Goal: Task Accomplishment & Management: Manage account settings

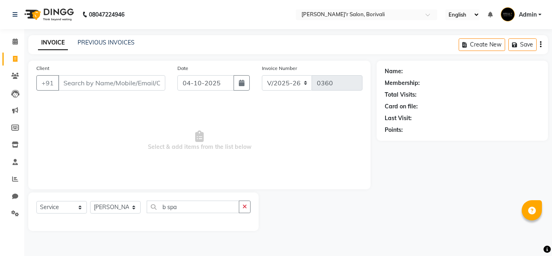
select select "8737"
select select "service"
select select "90797"
drag, startPoint x: 15, startPoint y: 161, endPoint x: 352, endPoint y: 56, distance: 352.8
click at [15, 161] on icon at bounding box center [15, 162] width 5 height 6
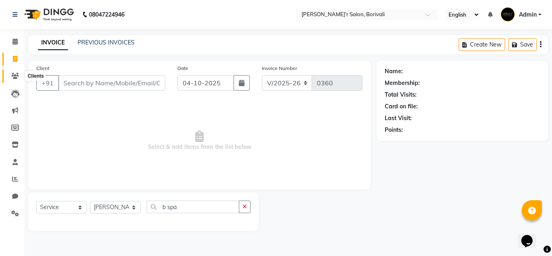
click at [15, 74] on icon at bounding box center [15, 76] width 8 height 6
click at [14, 40] on icon at bounding box center [15, 41] width 5 height 6
click at [15, 179] on icon at bounding box center [15, 179] width 6 height 6
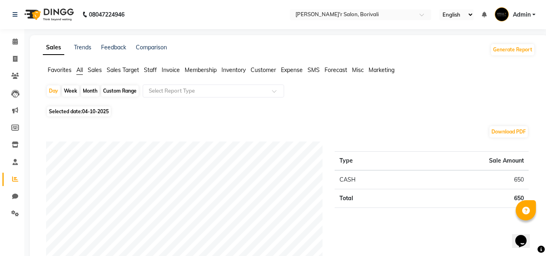
click at [265, 67] on span "Customer" at bounding box center [263, 69] width 25 height 7
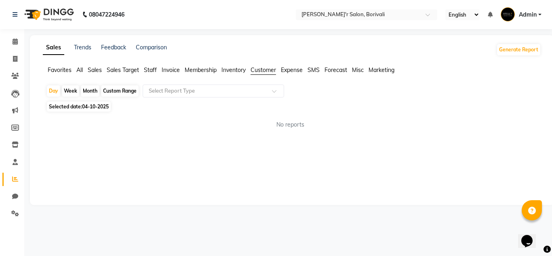
click at [296, 70] on span "Expense" at bounding box center [292, 69] width 22 height 7
click at [80, 68] on span "All" at bounding box center [79, 69] width 6 height 7
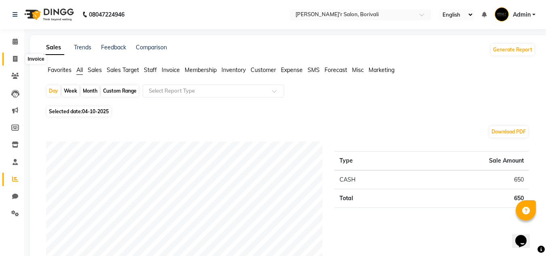
click at [16, 58] on icon at bounding box center [15, 59] width 4 height 6
select select "8737"
select select "service"
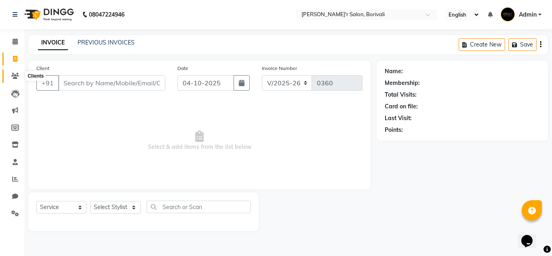
click at [13, 76] on icon at bounding box center [15, 76] width 8 height 6
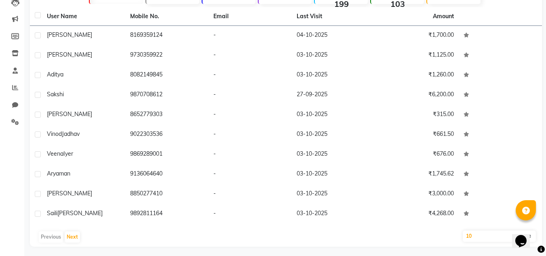
scroll to position [94, 0]
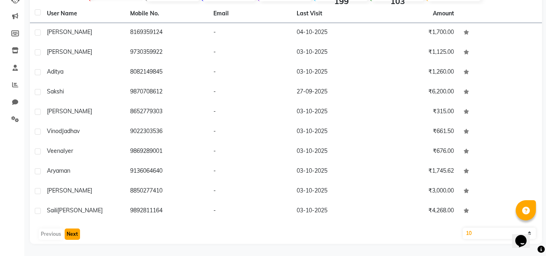
click at [73, 235] on button "Next" at bounding box center [72, 233] width 15 height 11
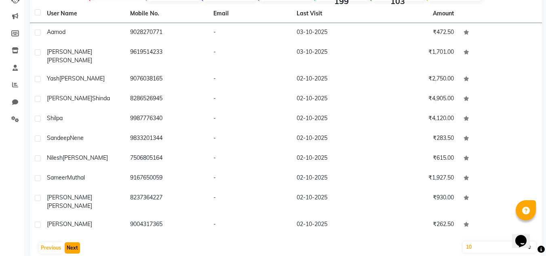
click at [70, 242] on button "Next" at bounding box center [72, 247] width 15 height 11
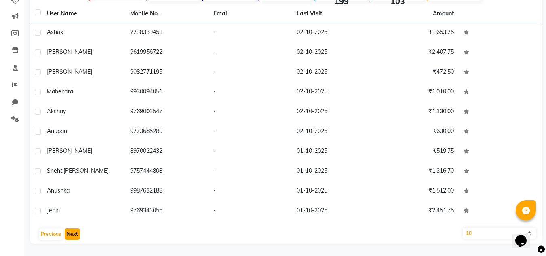
click at [70, 233] on button "Next" at bounding box center [72, 233] width 15 height 11
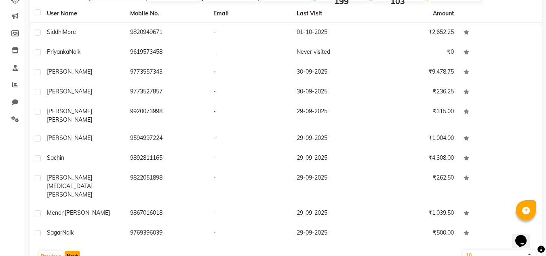
click at [76, 251] on button "Next" at bounding box center [72, 256] width 15 height 11
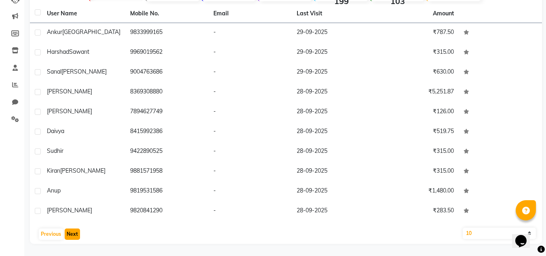
click at [76, 233] on button "Next" at bounding box center [72, 233] width 15 height 11
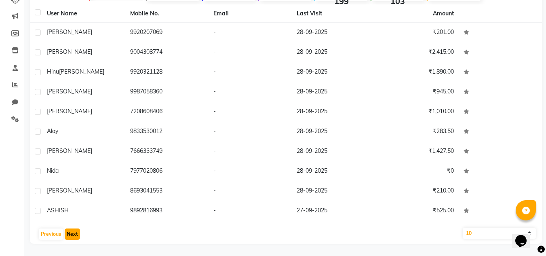
click at [76, 233] on button "Next" at bounding box center [72, 233] width 15 height 11
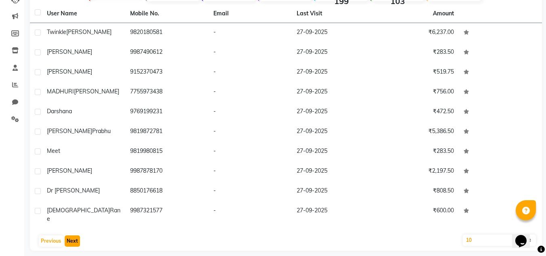
click at [76, 235] on button "Next" at bounding box center [72, 240] width 15 height 11
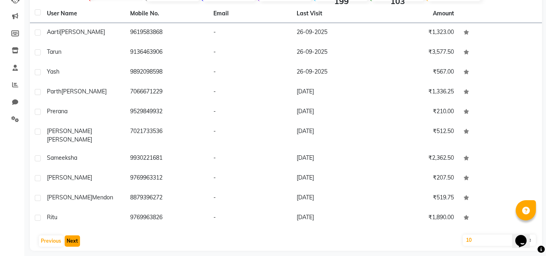
click at [76, 235] on button "Next" at bounding box center [72, 240] width 15 height 11
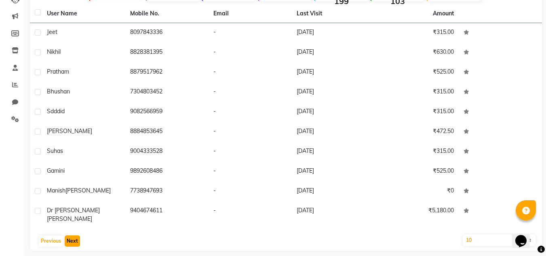
click at [76, 235] on button "Next" at bounding box center [72, 240] width 15 height 11
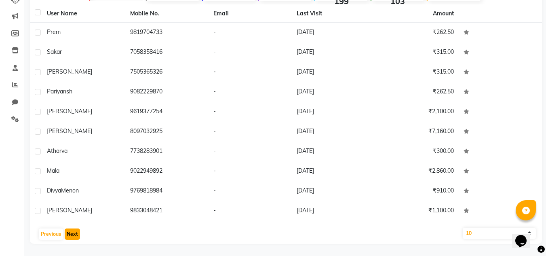
click at [71, 232] on button "Next" at bounding box center [72, 233] width 15 height 11
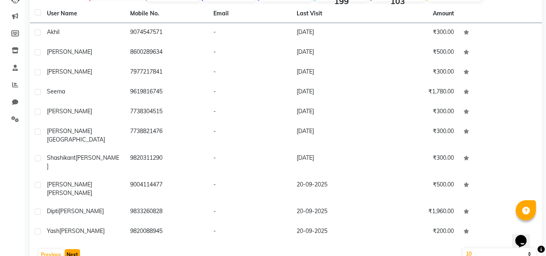
click at [70, 249] on button "Next" at bounding box center [72, 254] width 15 height 11
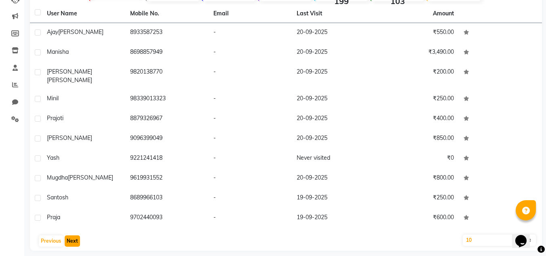
click at [71, 235] on button "Next" at bounding box center [72, 240] width 15 height 11
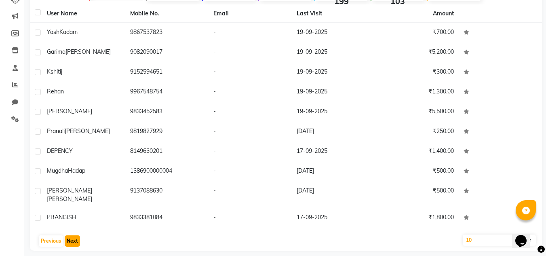
click at [71, 235] on button "Next" at bounding box center [72, 240] width 15 height 11
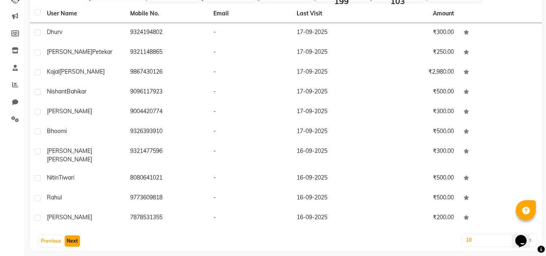
click at [71, 235] on button "Next" at bounding box center [72, 240] width 15 height 11
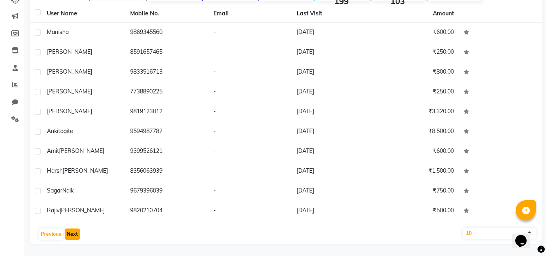
click at [71, 232] on button "Next" at bounding box center [72, 233] width 15 height 11
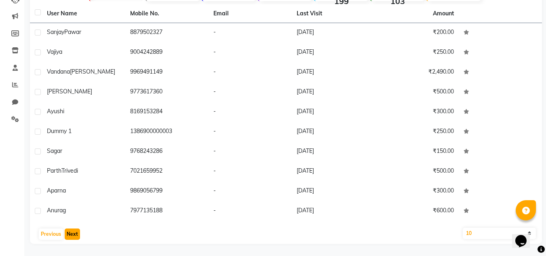
click at [72, 232] on button "Next" at bounding box center [72, 233] width 15 height 11
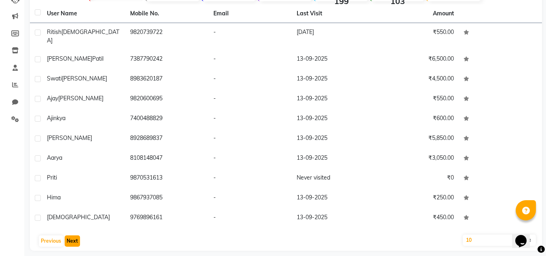
click at [72, 235] on button "Next" at bounding box center [72, 240] width 15 height 11
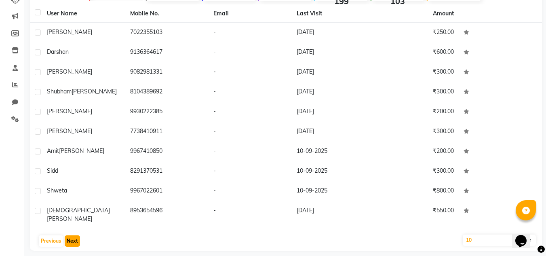
click at [72, 235] on button "Next" at bounding box center [72, 240] width 15 height 11
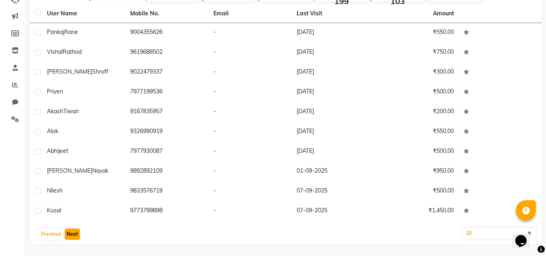
click at [72, 232] on button "Next" at bounding box center [72, 233] width 15 height 11
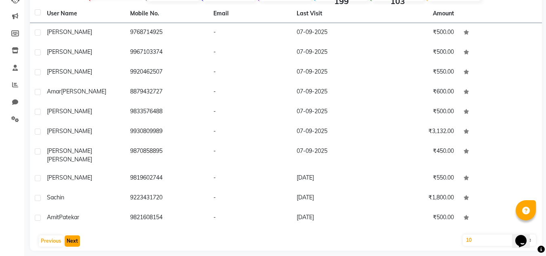
click at [72, 235] on button "Next" at bounding box center [72, 240] width 15 height 11
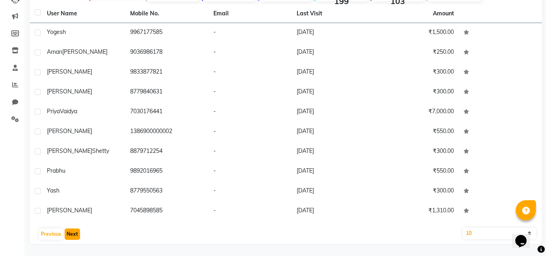
click at [72, 232] on button "Next" at bounding box center [72, 233] width 15 height 11
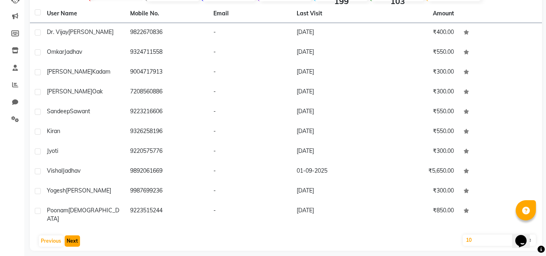
click at [72, 235] on button "Next" at bounding box center [72, 240] width 15 height 11
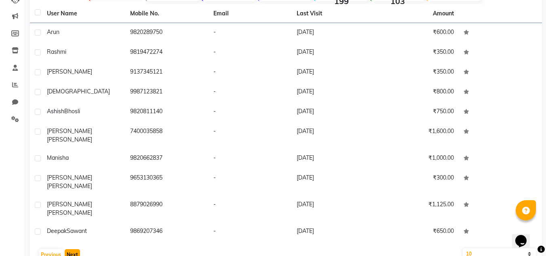
click at [72, 249] on button "Next" at bounding box center [72, 254] width 15 height 11
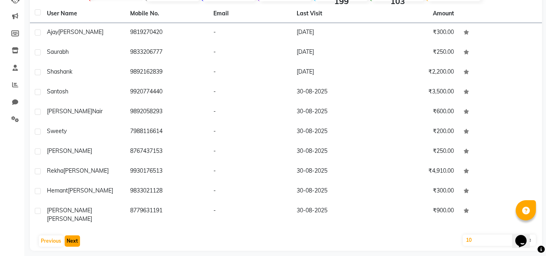
click at [72, 235] on button "Next" at bounding box center [72, 240] width 15 height 11
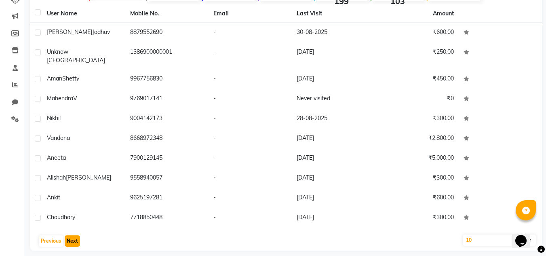
click at [72, 235] on button "Next" at bounding box center [72, 240] width 15 height 11
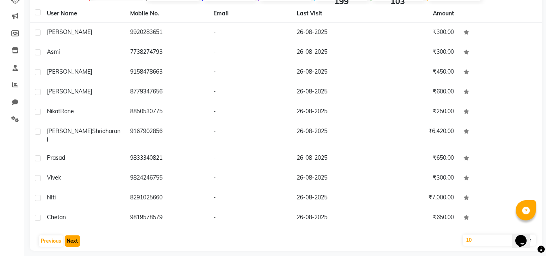
click at [72, 235] on button "Next" at bounding box center [72, 240] width 15 height 11
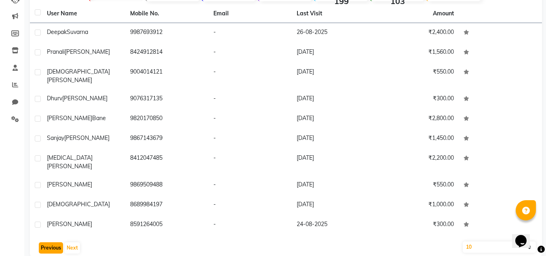
click at [52, 242] on button "Previous" at bounding box center [51, 247] width 24 height 11
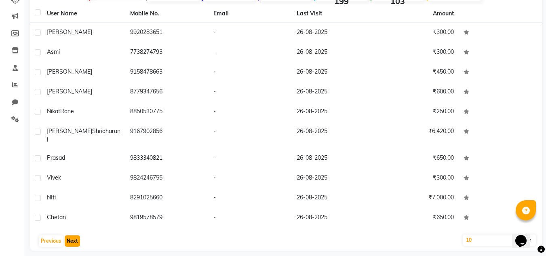
click at [72, 235] on button "Next" at bounding box center [72, 240] width 15 height 11
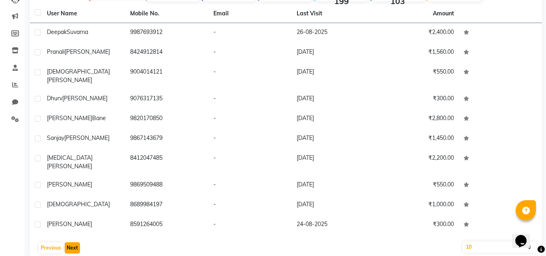
click at [72, 242] on button "Next" at bounding box center [72, 247] width 15 height 11
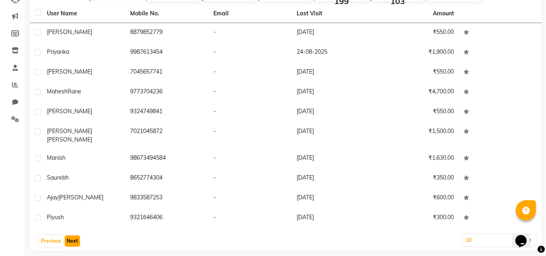
click at [72, 235] on button "Next" at bounding box center [72, 240] width 15 height 11
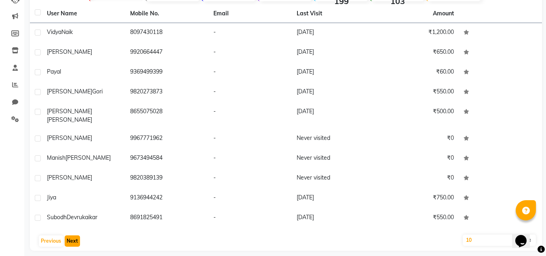
click at [72, 235] on button "Next" at bounding box center [72, 240] width 15 height 11
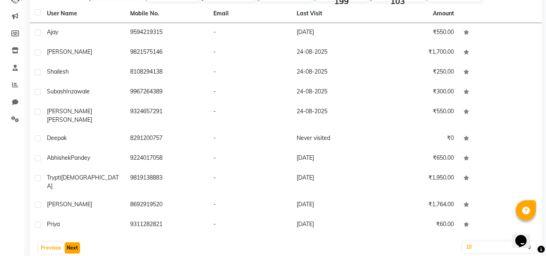
click at [72, 242] on button "Next" at bounding box center [72, 247] width 15 height 11
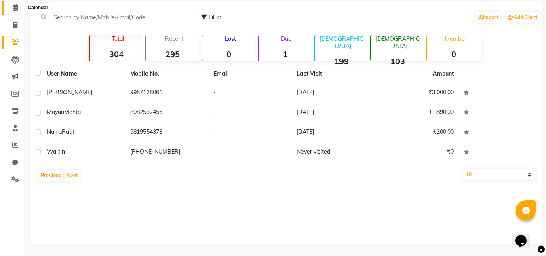
click at [16, 8] on icon at bounding box center [15, 7] width 5 height 6
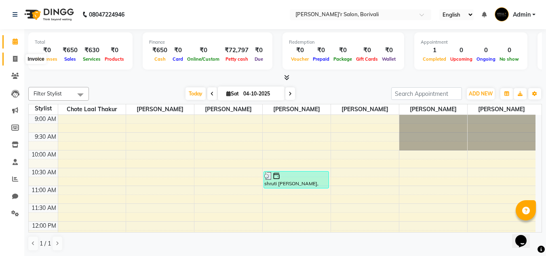
click at [15, 62] on span at bounding box center [15, 59] width 14 height 9
select select "service"
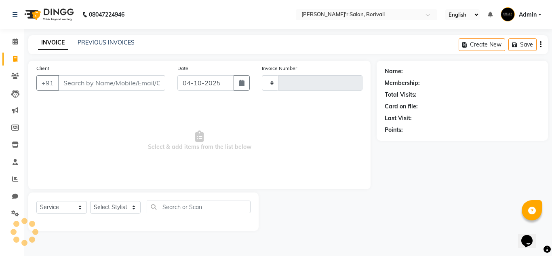
type input "0360"
select select "8737"
click at [81, 208] on select "Select Service Product Membership Package Voucher Prepaid Gift Card" at bounding box center [61, 207] width 51 height 13
click at [36, 201] on select "Select Service Product Membership Package Voucher Prepaid Gift Card" at bounding box center [61, 207] width 51 height 13
click at [134, 207] on select "Select Stylist Alisha Shaikh Chote Laal Thakur Mohd Gulsher Alvi Naushad Nida S…" at bounding box center [115, 207] width 51 height 13
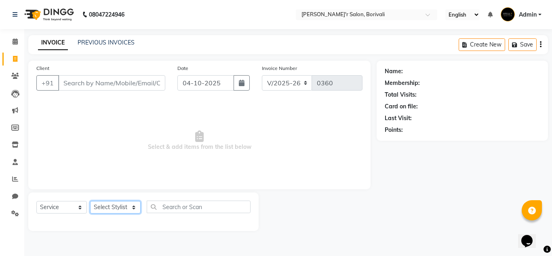
select select "89314"
click at [90, 201] on select "Select Stylist Alisha Shaikh Chote Laal Thakur Mohd Gulsher Alvi Naushad Nida S…" at bounding box center [115, 207] width 51 height 13
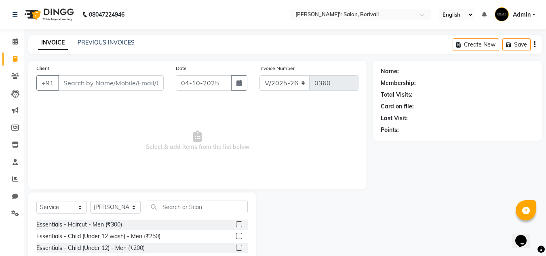
click at [236, 224] on label at bounding box center [239, 224] width 6 height 6
click at [236, 224] on input "checkbox" at bounding box center [238, 224] width 5 height 5
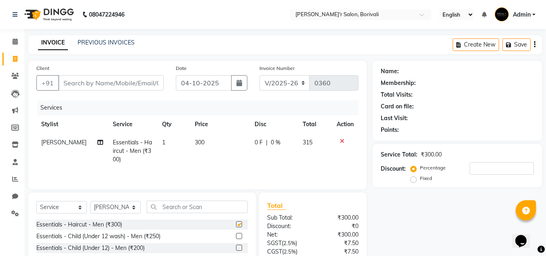
checkbox input "false"
click at [72, 84] on input "Client" at bounding box center [110, 82] width 105 height 15
type input "7"
type input "0"
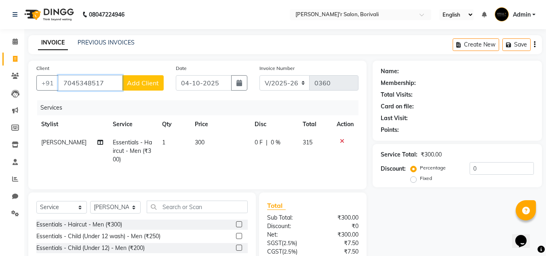
type input "7045348517"
click at [148, 85] on span "Add Client" at bounding box center [143, 83] width 32 height 8
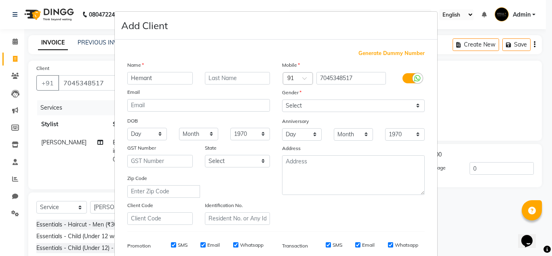
type input "Hemant"
click at [217, 78] on input "text" at bounding box center [237, 78] width 65 height 13
type input "Nadkarni"
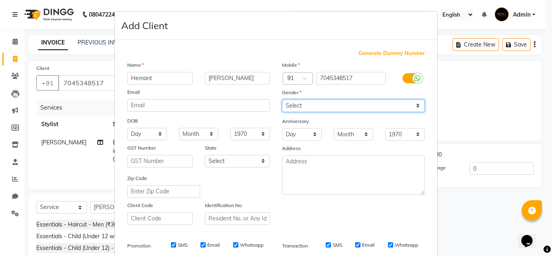
click at [415, 105] on select "Select Male Female Other Prefer Not To Say" at bounding box center [353, 105] width 143 height 13
select select "male"
click at [282, 99] on select "Select Male Female Other Prefer Not To Say" at bounding box center [353, 105] width 143 height 13
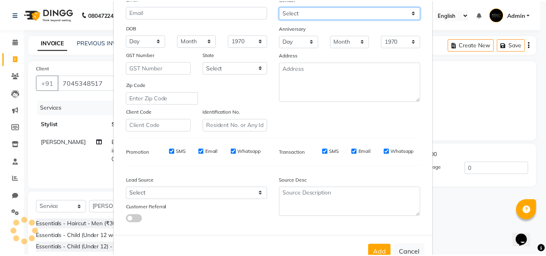
scroll to position [117, 0]
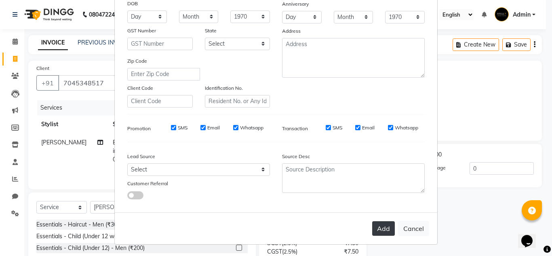
click at [385, 224] on button "Add" at bounding box center [383, 228] width 23 height 15
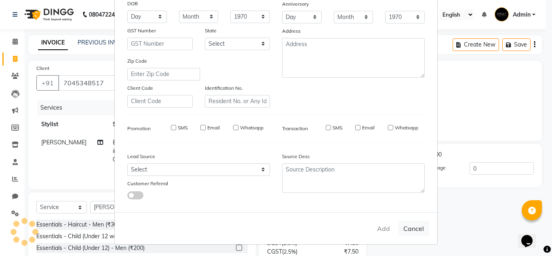
select select
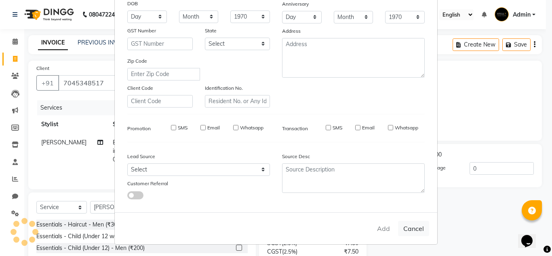
select select
checkbox input "false"
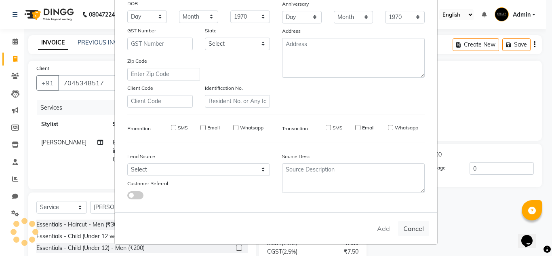
checkbox input "false"
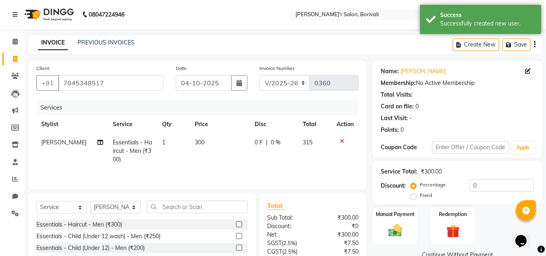
scroll to position [40, 0]
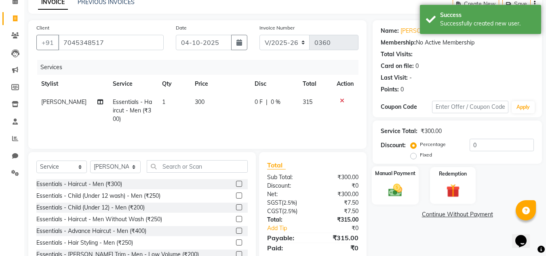
click at [395, 188] on img at bounding box center [395, 190] width 23 height 16
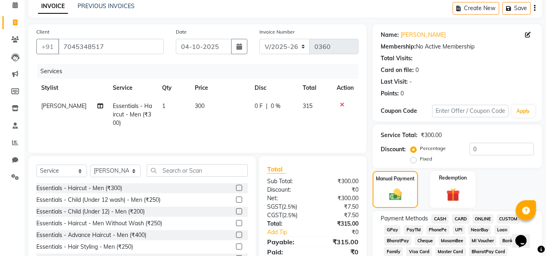
scroll to position [77, 0]
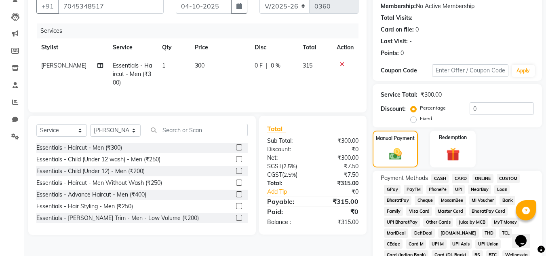
click at [440, 175] on span "CASH" at bounding box center [439, 178] width 17 height 9
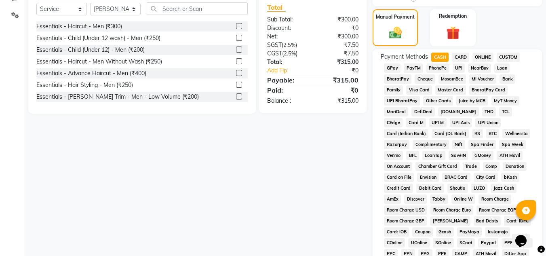
scroll to position [360, 0]
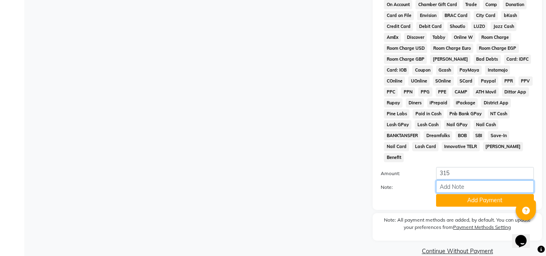
click at [451, 180] on input "Note:" at bounding box center [485, 186] width 98 height 13
click at [378, 194] on div at bounding box center [402, 200] width 55 height 13
click at [453, 194] on button "Add Payment" at bounding box center [485, 200] width 98 height 13
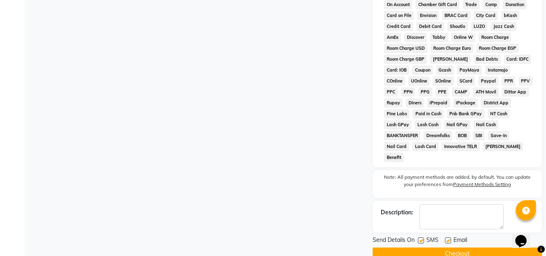
scroll to position [365, 0]
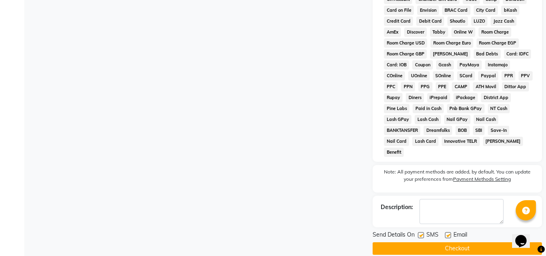
click at [446, 242] on button "Checkout" at bounding box center [457, 248] width 169 height 13
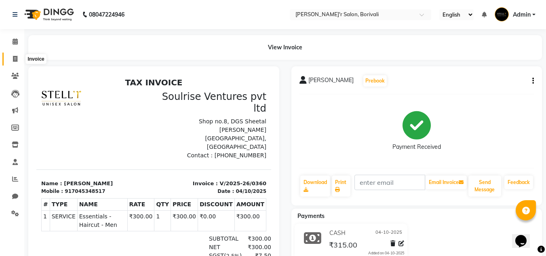
click at [14, 55] on span at bounding box center [15, 59] width 14 height 9
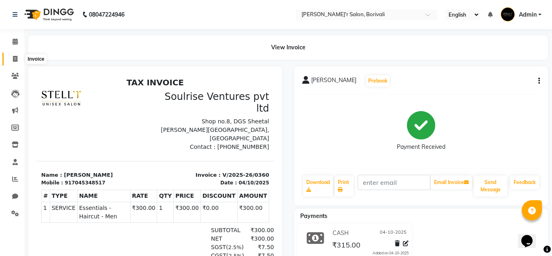
select select "8737"
select select "service"
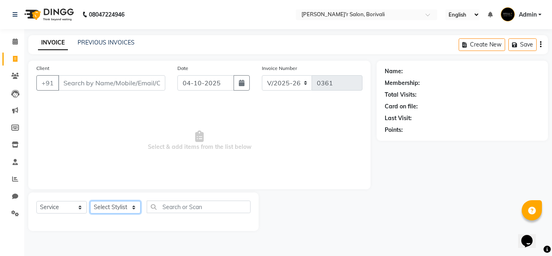
click at [109, 205] on select "Select Stylist Alisha Shaikh Chote Laal Thakur Mohd Gulsher Alvi Naushad Nida S…" at bounding box center [115, 207] width 51 height 13
select select "89310"
click at [90, 201] on select "Select Stylist Alisha Shaikh Chote Laal Thakur Mohd Gulsher Alvi Naushad Nida S…" at bounding box center [115, 207] width 51 height 13
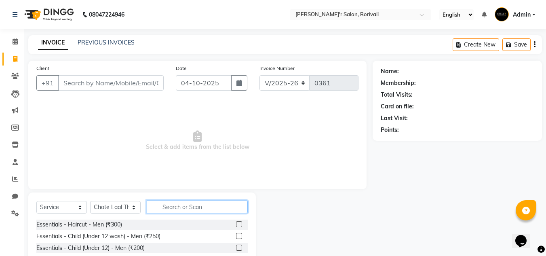
click at [187, 204] on input "text" at bounding box center [197, 206] width 101 height 13
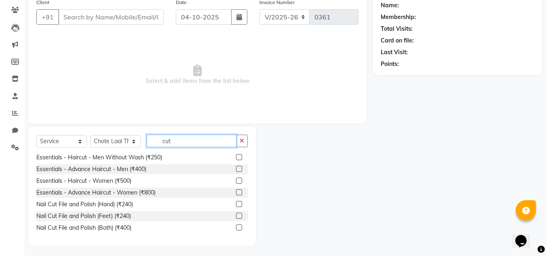
scroll to position [68, 0]
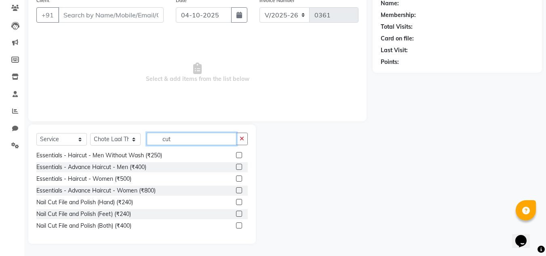
type input "cut"
click at [236, 189] on label at bounding box center [239, 190] width 6 height 6
click at [236, 189] on input "checkbox" at bounding box center [238, 190] width 5 height 5
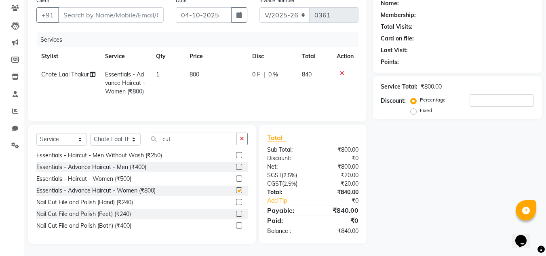
checkbox input "false"
click at [87, 17] on input "Client" at bounding box center [110, 14] width 105 height 15
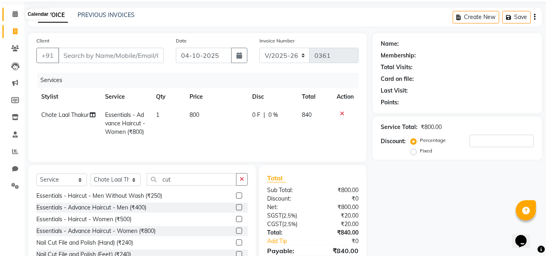
drag, startPoint x: 15, startPoint y: 17, endPoint x: 349, endPoint y: 58, distance: 336.3
click at [15, 17] on icon at bounding box center [15, 14] width 5 height 6
click at [470, 120] on div "Service Total: ₹800.00 Discount: Percentage Fixed" at bounding box center [457, 138] width 153 height 37
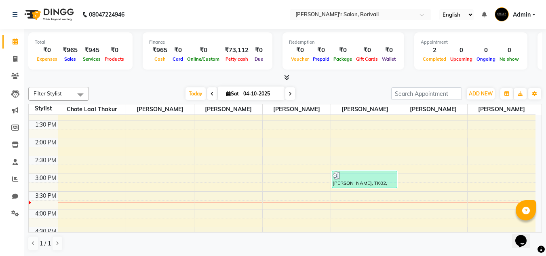
scroll to position [202, 0]
